Goal: Task Accomplishment & Management: Manage account settings

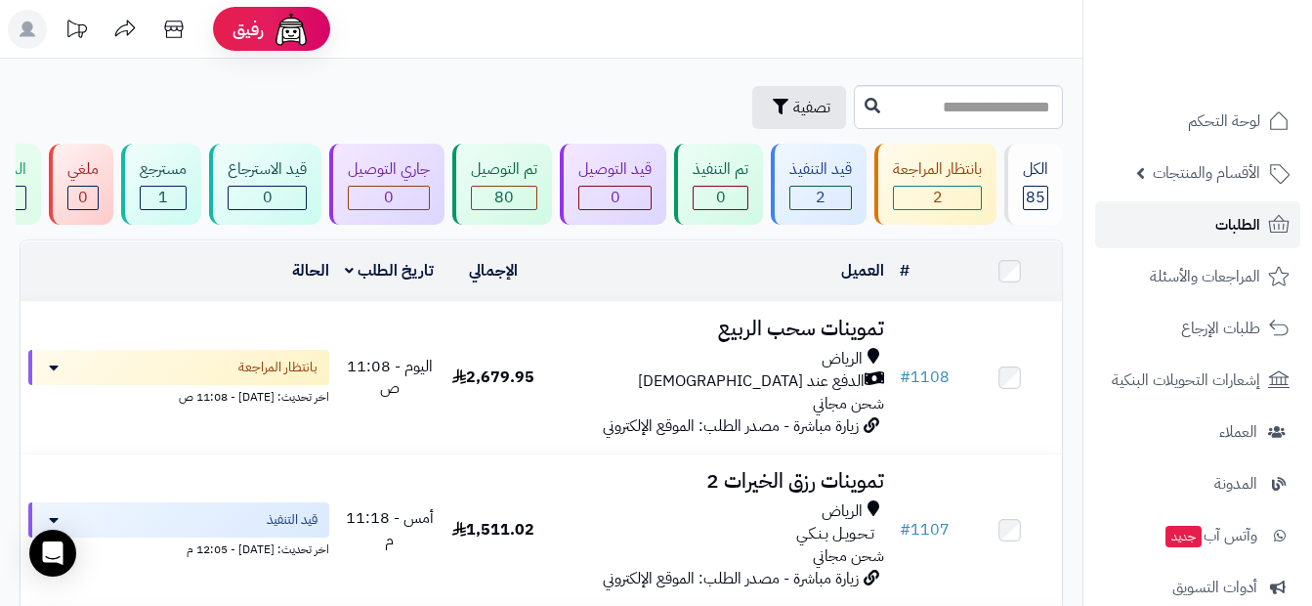
click at [1254, 223] on span "الطلبات" at bounding box center [1237, 224] width 45 height 27
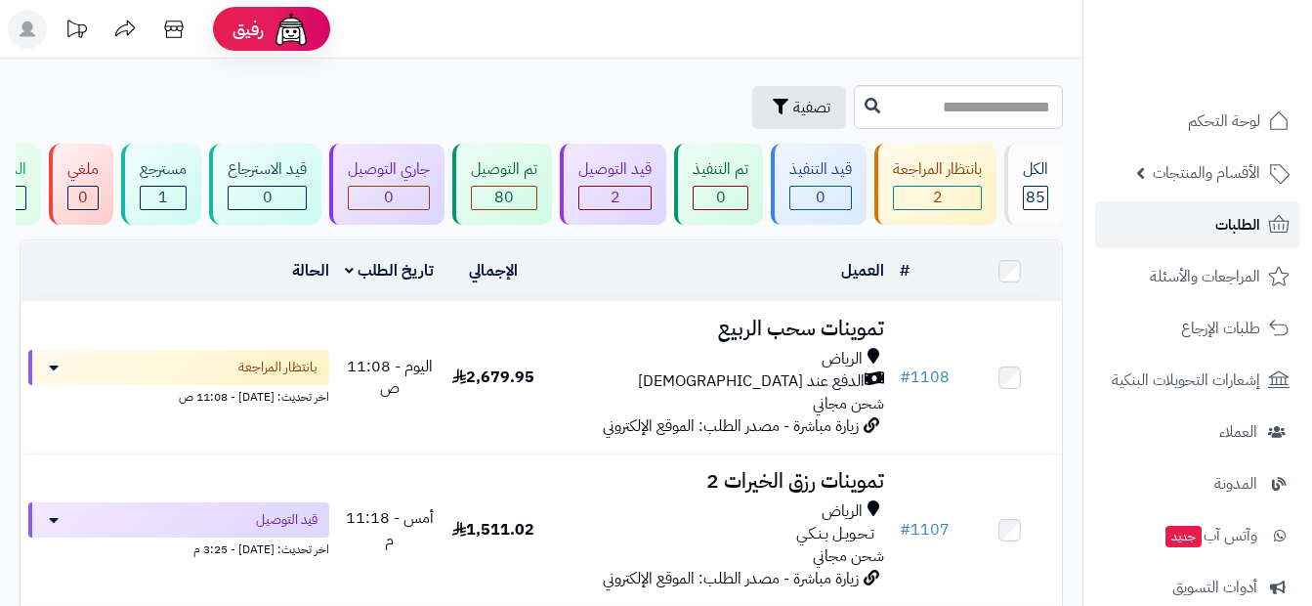
click at [1240, 233] on span "الطلبات" at bounding box center [1237, 224] width 45 height 27
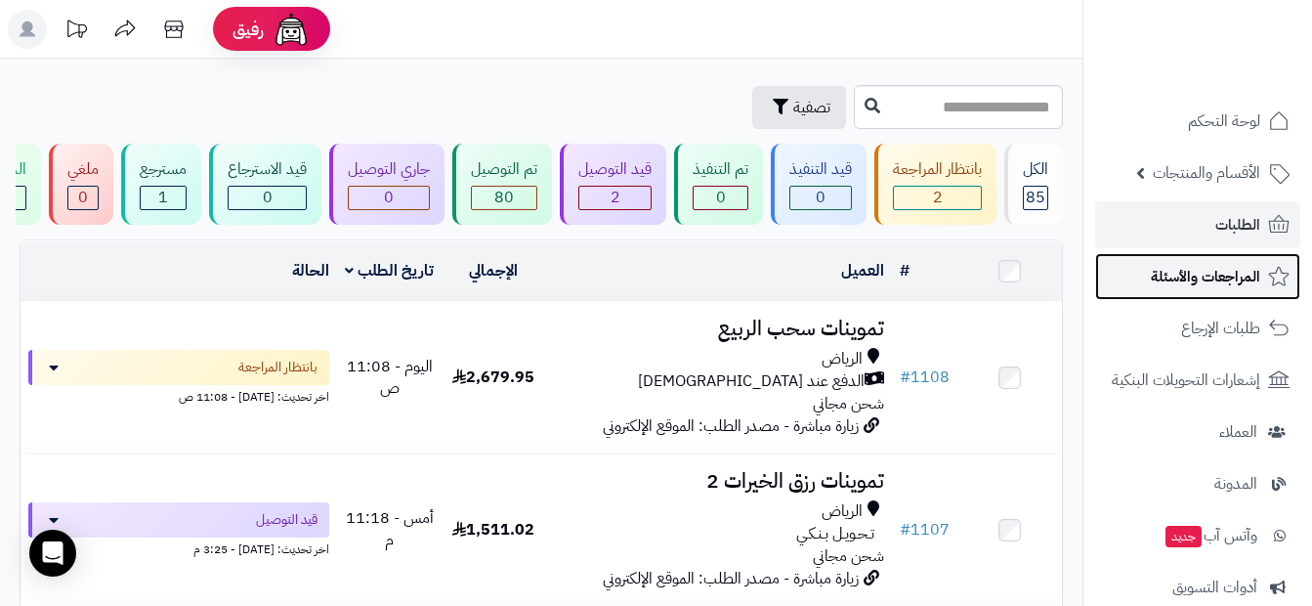
click at [1154, 277] on span "المراجعات والأسئلة" at bounding box center [1205, 276] width 109 height 27
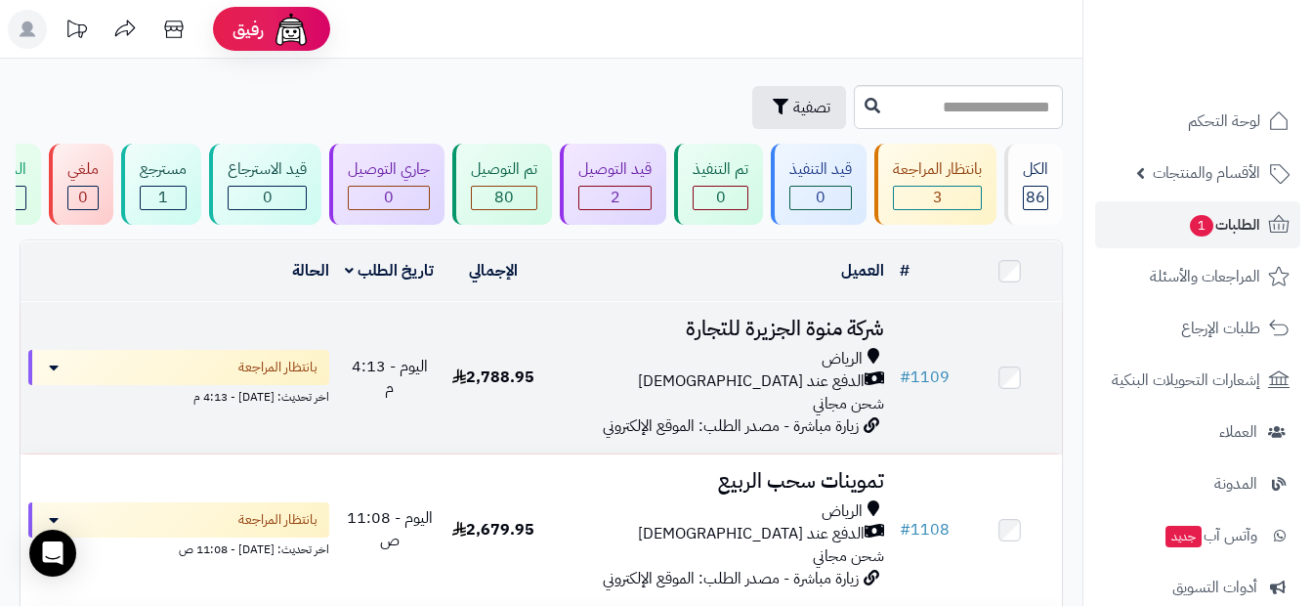
click at [784, 409] on div "[PERSON_NAME] عند الاستلام شحن مجاني" at bounding box center [718, 381] width 331 height 67
click at [619, 408] on div "[PERSON_NAME] عند الاستلام شحن مجاني" at bounding box center [718, 381] width 331 height 67
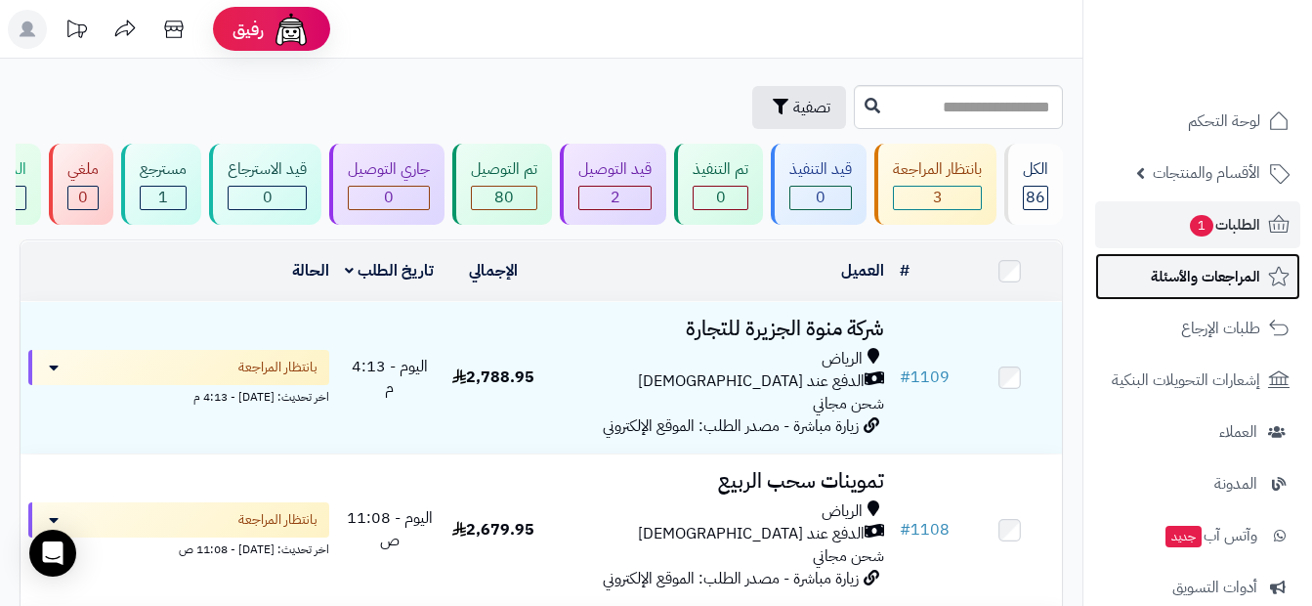
click at [1233, 283] on span "المراجعات والأسئلة" at bounding box center [1205, 276] width 109 height 27
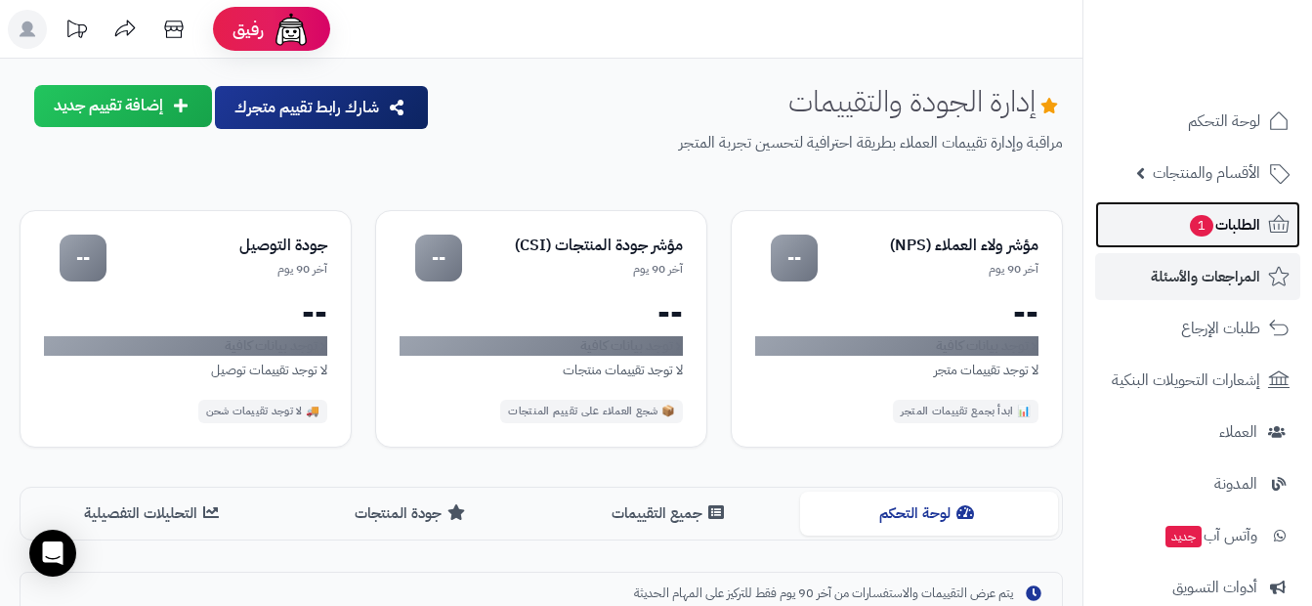
click at [1236, 235] on span "الطلبات 1" at bounding box center [1224, 224] width 72 height 27
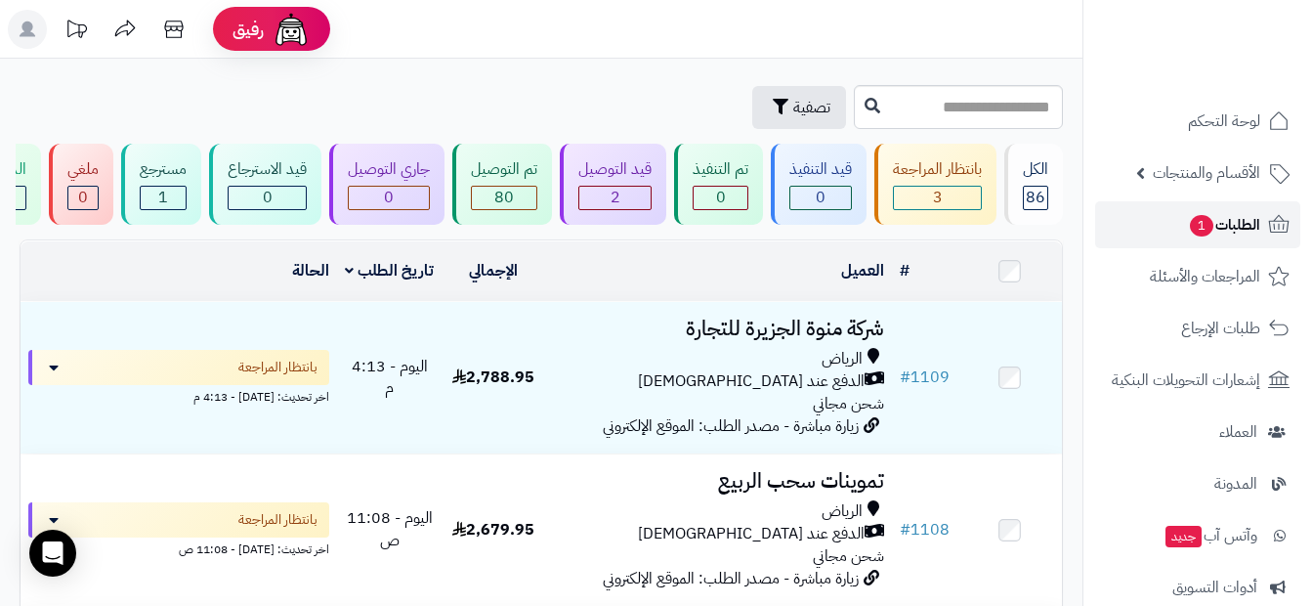
click at [1175, 234] on link "الطلبات 1" at bounding box center [1197, 224] width 205 height 47
